Goal: Obtain resource: Download file/media

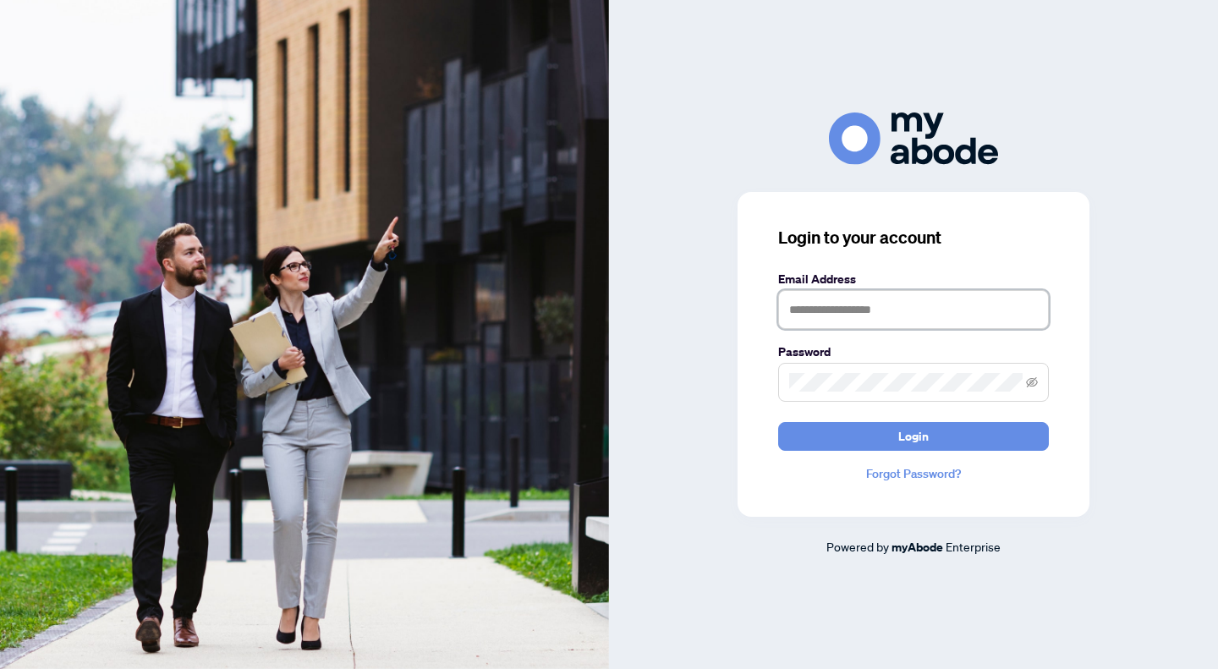
click at [826, 311] on input "text" at bounding box center [913, 309] width 271 height 39
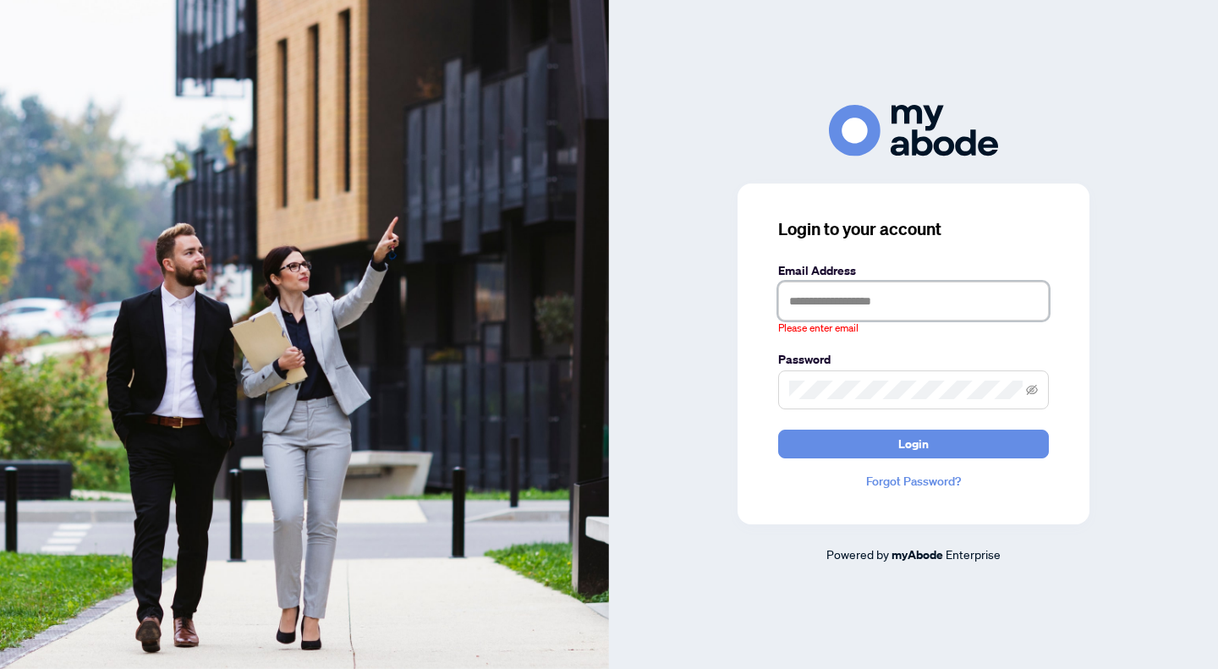
type input "**********"
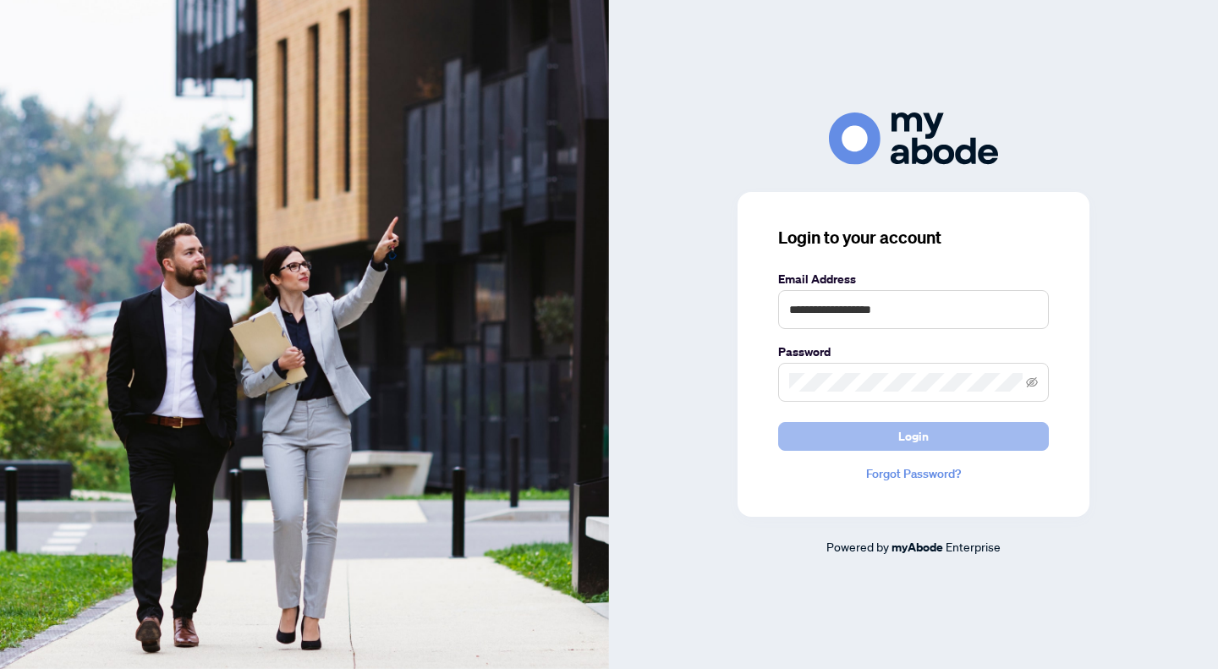
click at [865, 431] on button "Login" at bounding box center [913, 436] width 271 height 29
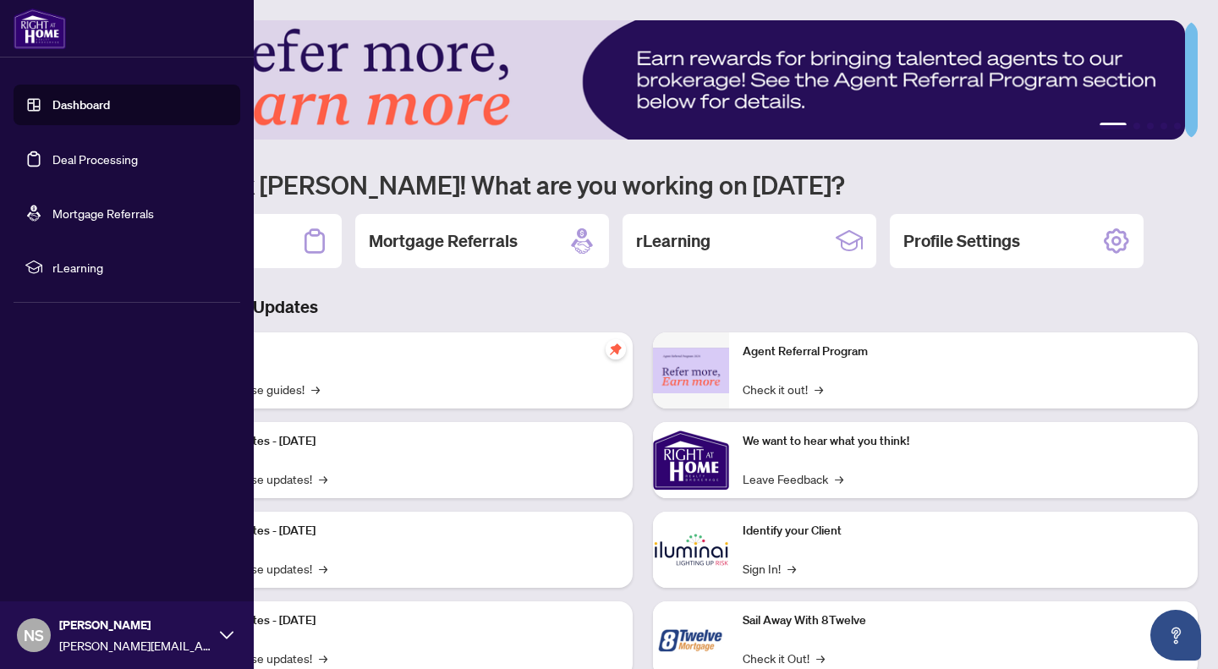
click at [63, 107] on link "Dashboard" at bounding box center [81, 104] width 58 height 15
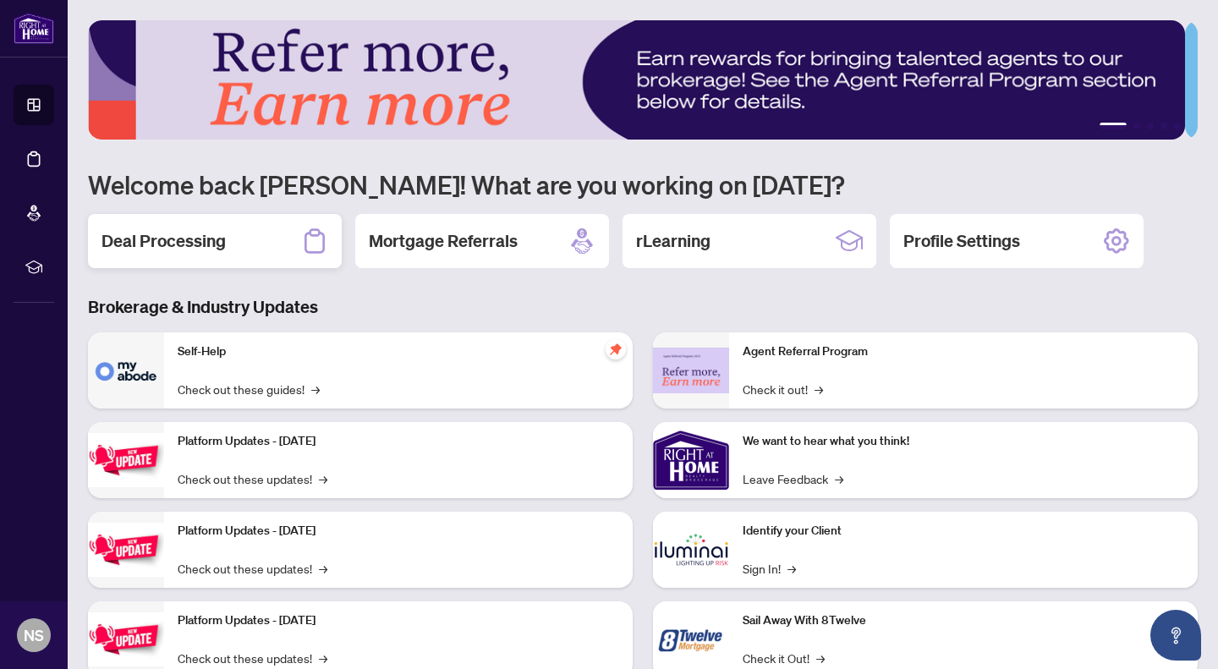
click at [274, 238] on div "Deal Processing" at bounding box center [215, 241] width 254 height 54
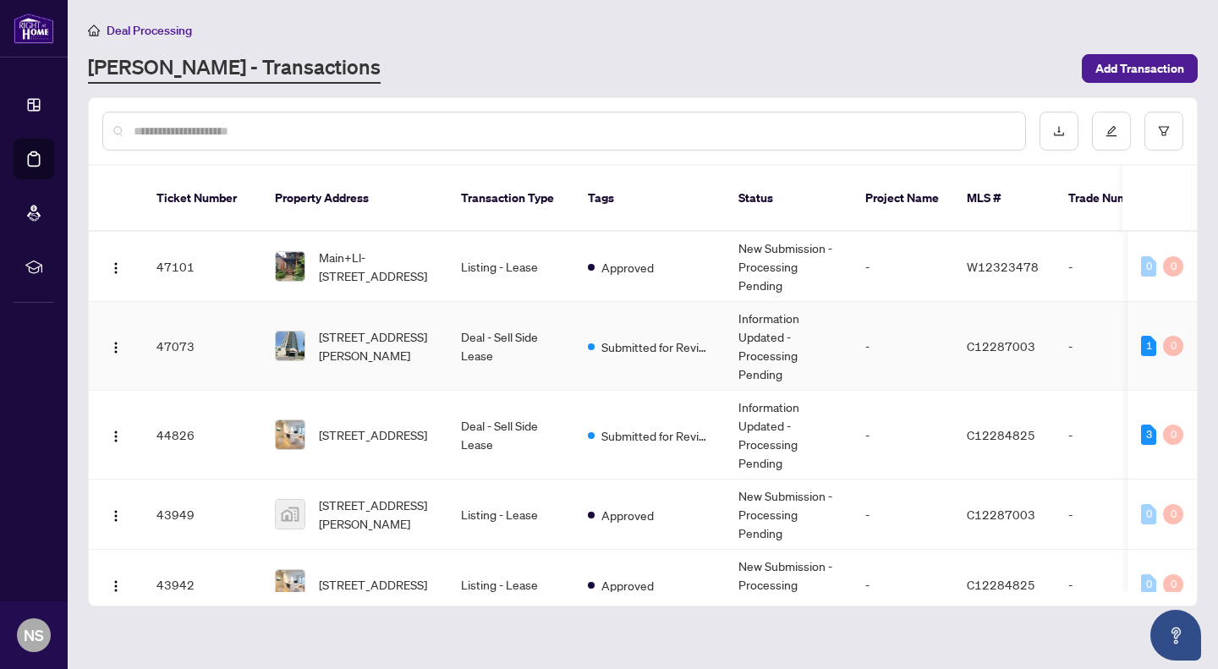
click at [587, 321] on td "Submitted for Review" at bounding box center [649, 346] width 151 height 89
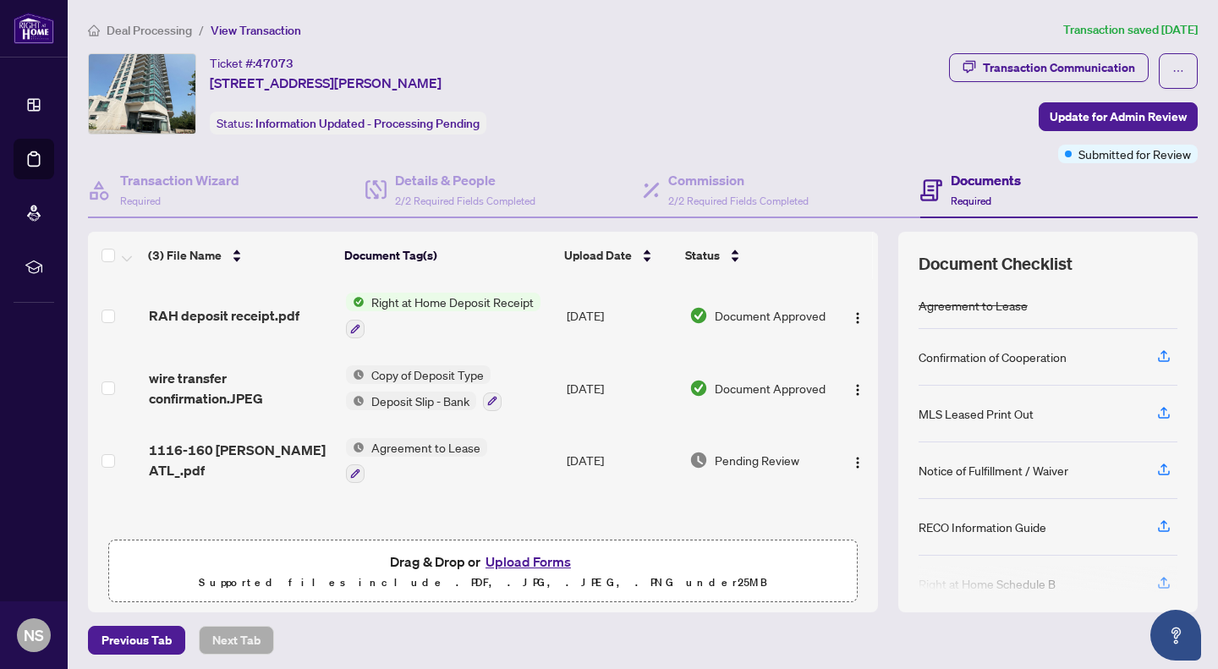
click at [397, 300] on span "Right at Home Deposit Receipt" at bounding box center [453, 302] width 176 height 19
click at [851, 311] on img "button" at bounding box center [858, 318] width 14 height 14
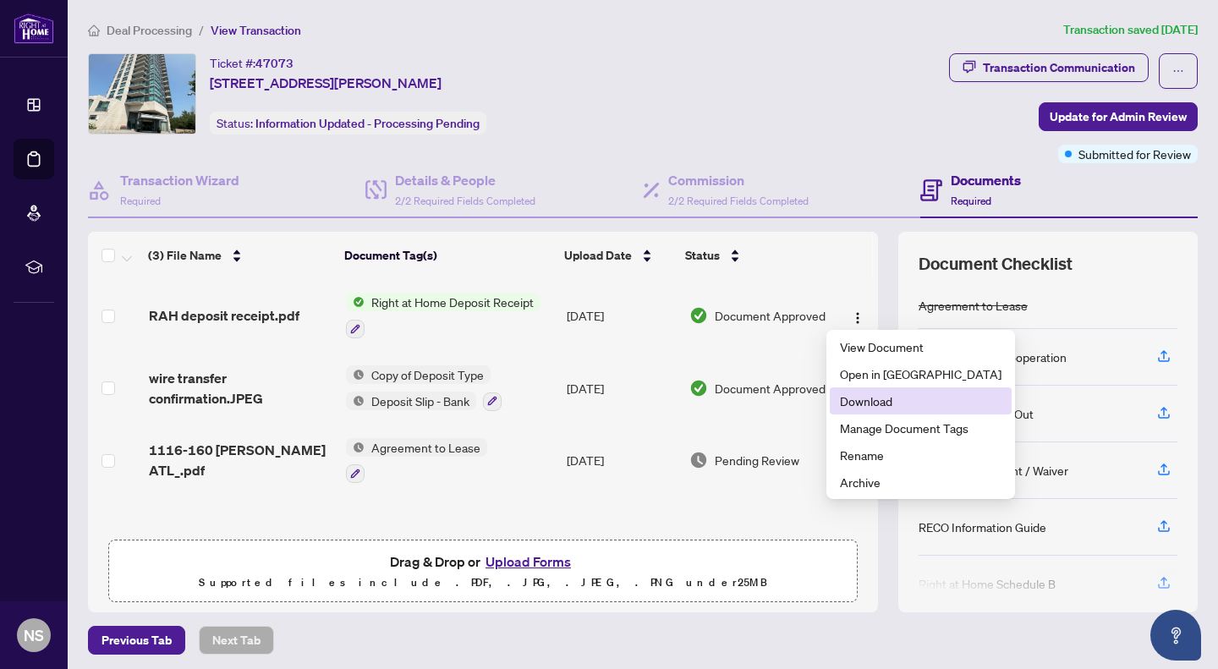
click at [878, 403] on span "Download" at bounding box center [921, 401] width 162 height 19
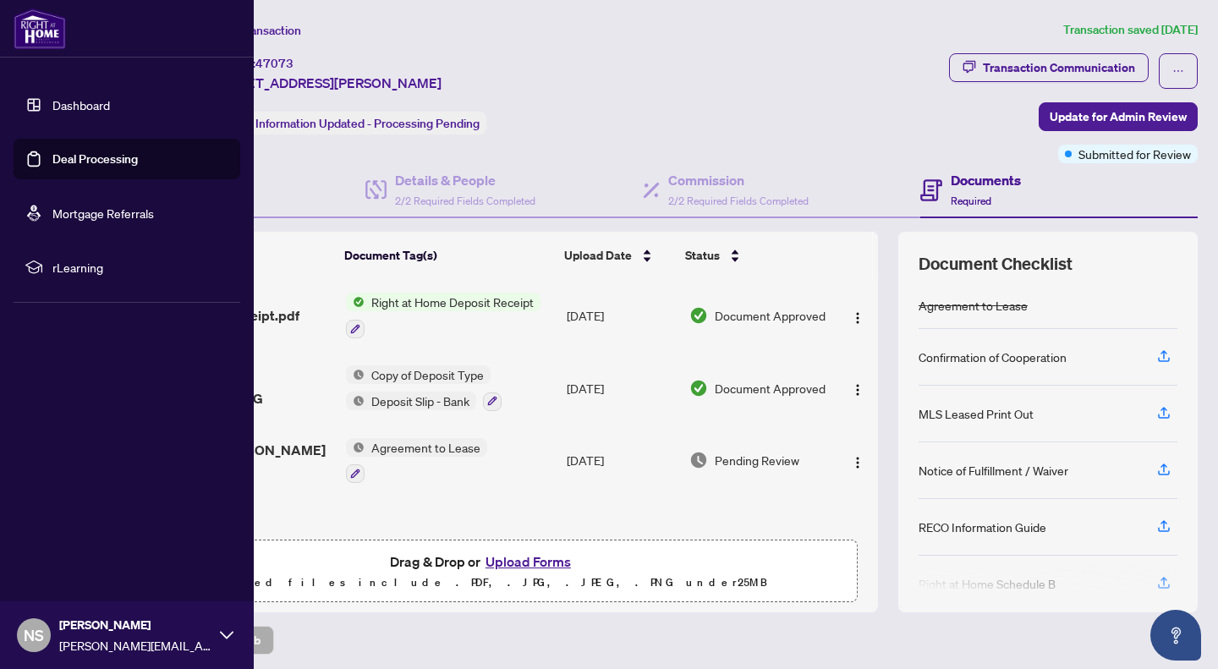
click at [32, 32] on img at bounding box center [40, 28] width 52 height 41
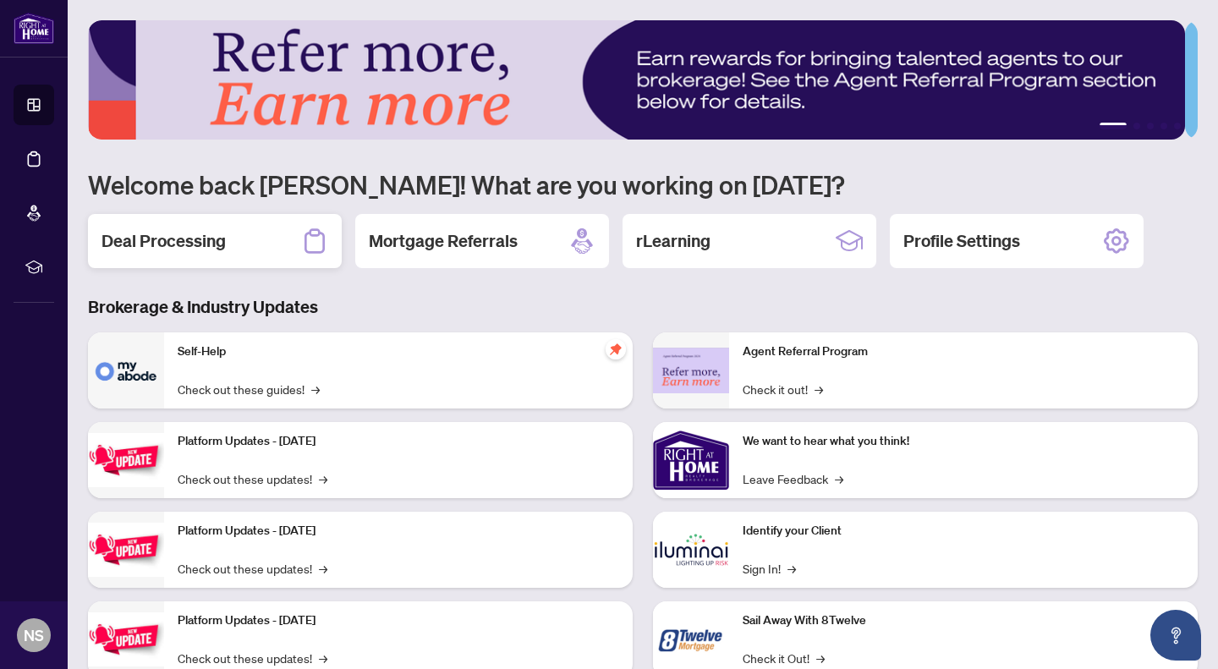
click at [194, 250] on h2 "Deal Processing" at bounding box center [163, 241] width 124 height 24
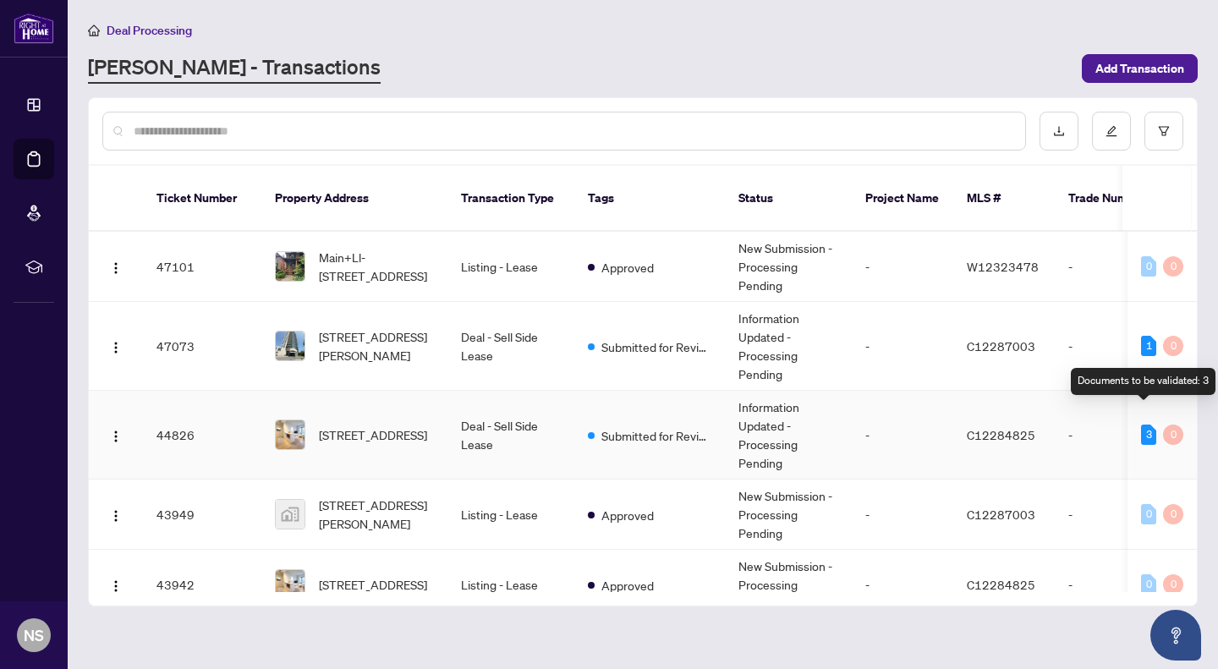
click at [1141, 425] on div "3" at bounding box center [1148, 435] width 15 height 20
click at [511, 413] on td "Deal - Sell Side Lease" at bounding box center [510, 435] width 127 height 89
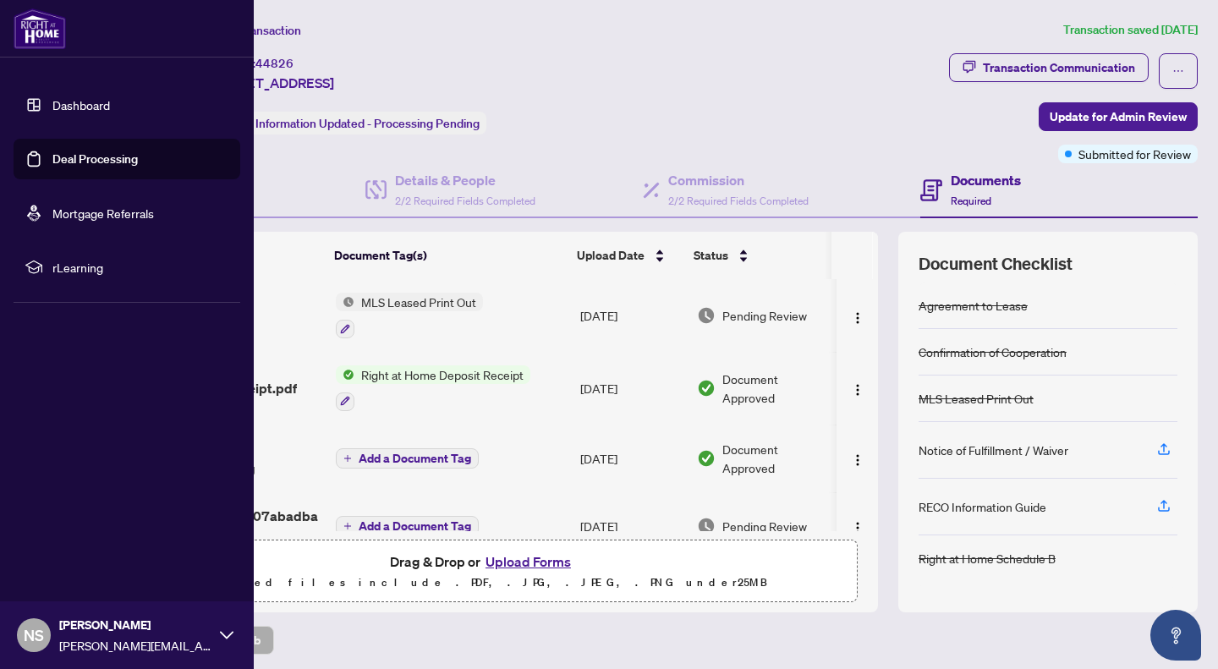
click at [44, 33] on img at bounding box center [40, 28] width 52 height 41
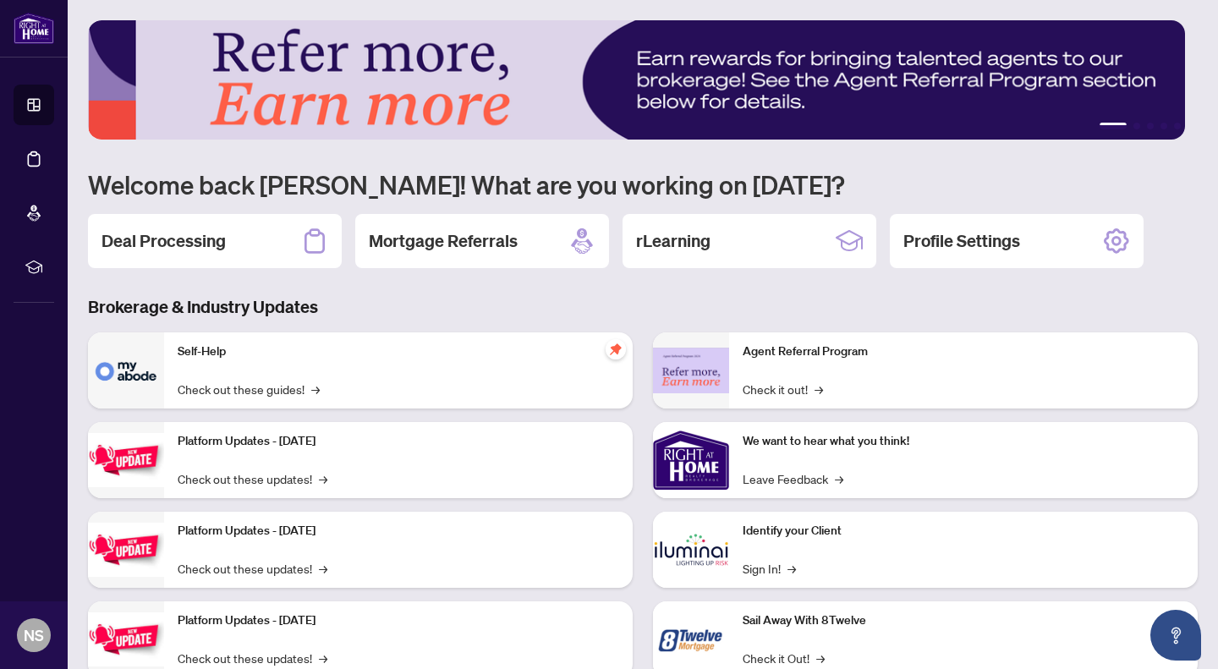
click at [625, 51] on img at bounding box center [636, 79] width 1097 height 119
click at [424, 170] on h1 "Welcome back [PERSON_NAME]! What are you working on [DATE]?" at bounding box center [643, 184] width 1110 height 32
